Goal: Obtain resource: Obtain resource

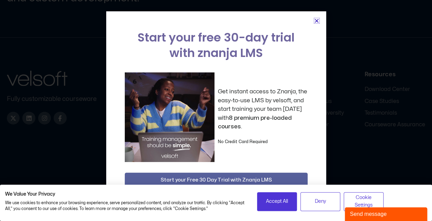
scroll to position [711, 0]
click at [314, 24] on div "Start your free 30-day trial with znanja LMS Get instant access to Znanja, the …" at bounding box center [216, 110] width 220 height 198
click at [318, 16] on div "Start your free 30-day trial with znanja LMS Get instant access to Znanja, the …" at bounding box center [216, 110] width 220 height 198
click at [315, 21] on icon "Close" at bounding box center [316, 20] width 5 height 5
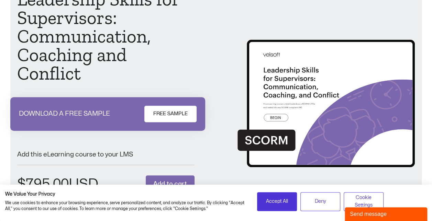
scroll to position [84, 0]
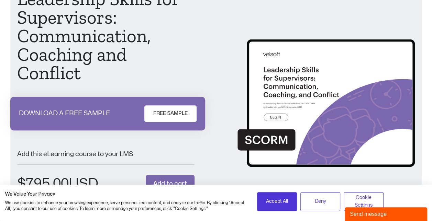
click at [170, 112] on span "FREE SAMPLE" at bounding box center [170, 114] width 34 height 8
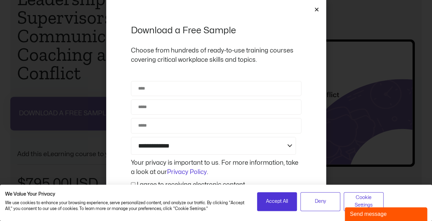
click at [314, 9] on icon "Close" at bounding box center [316, 9] width 5 height 5
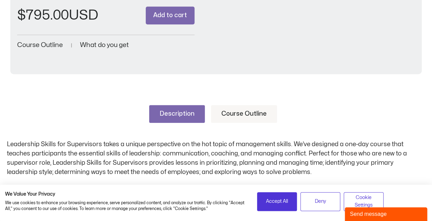
scroll to position [263, 0]
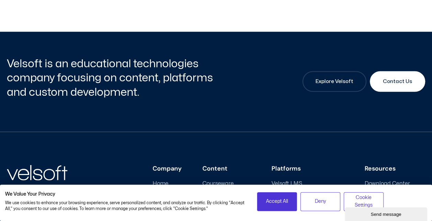
scroll to position [711, 0]
